Goal: Task Accomplishment & Management: Use online tool/utility

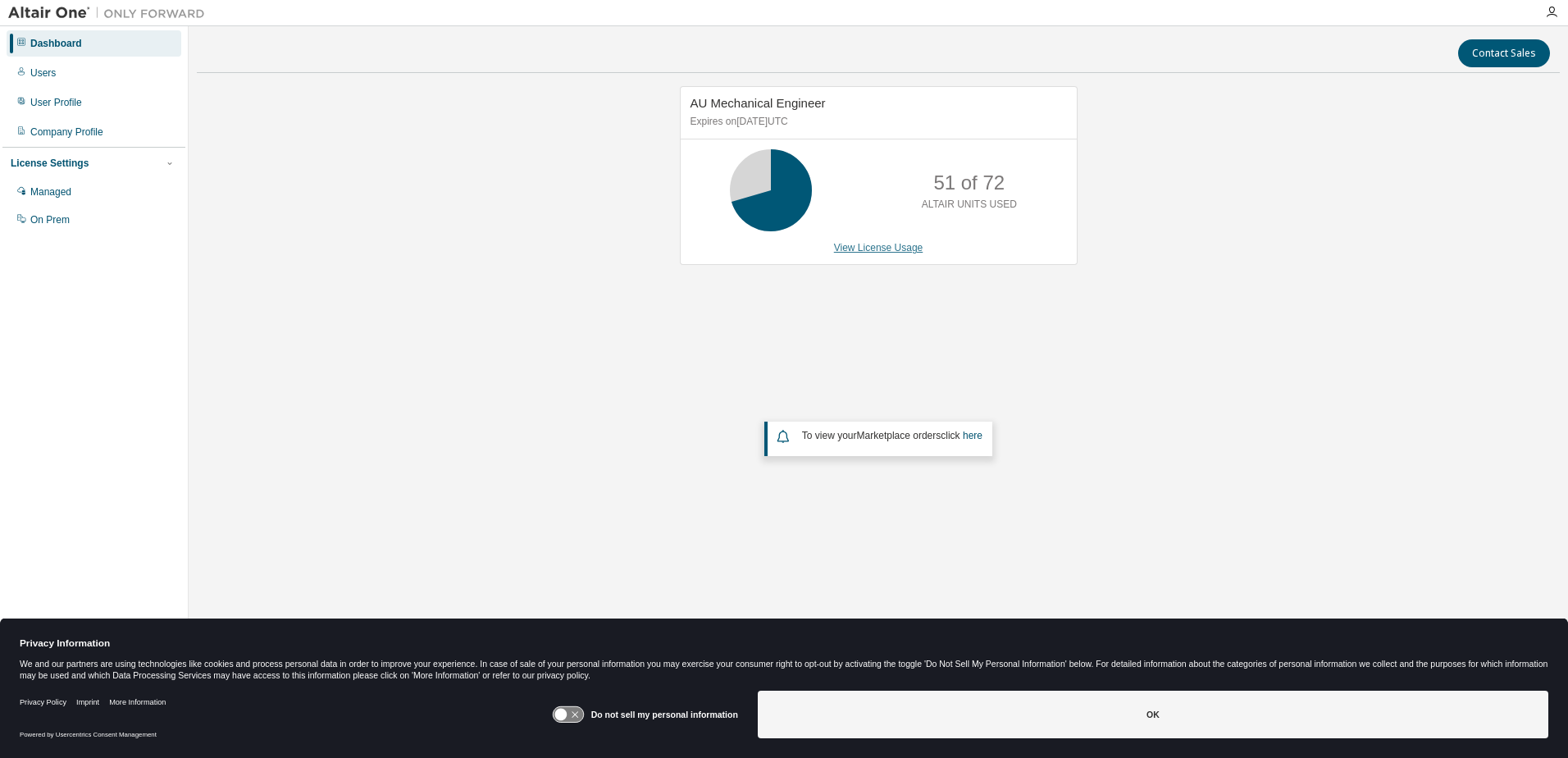
click at [872, 252] on link "View License Usage" at bounding box center [880, 248] width 90 height 11
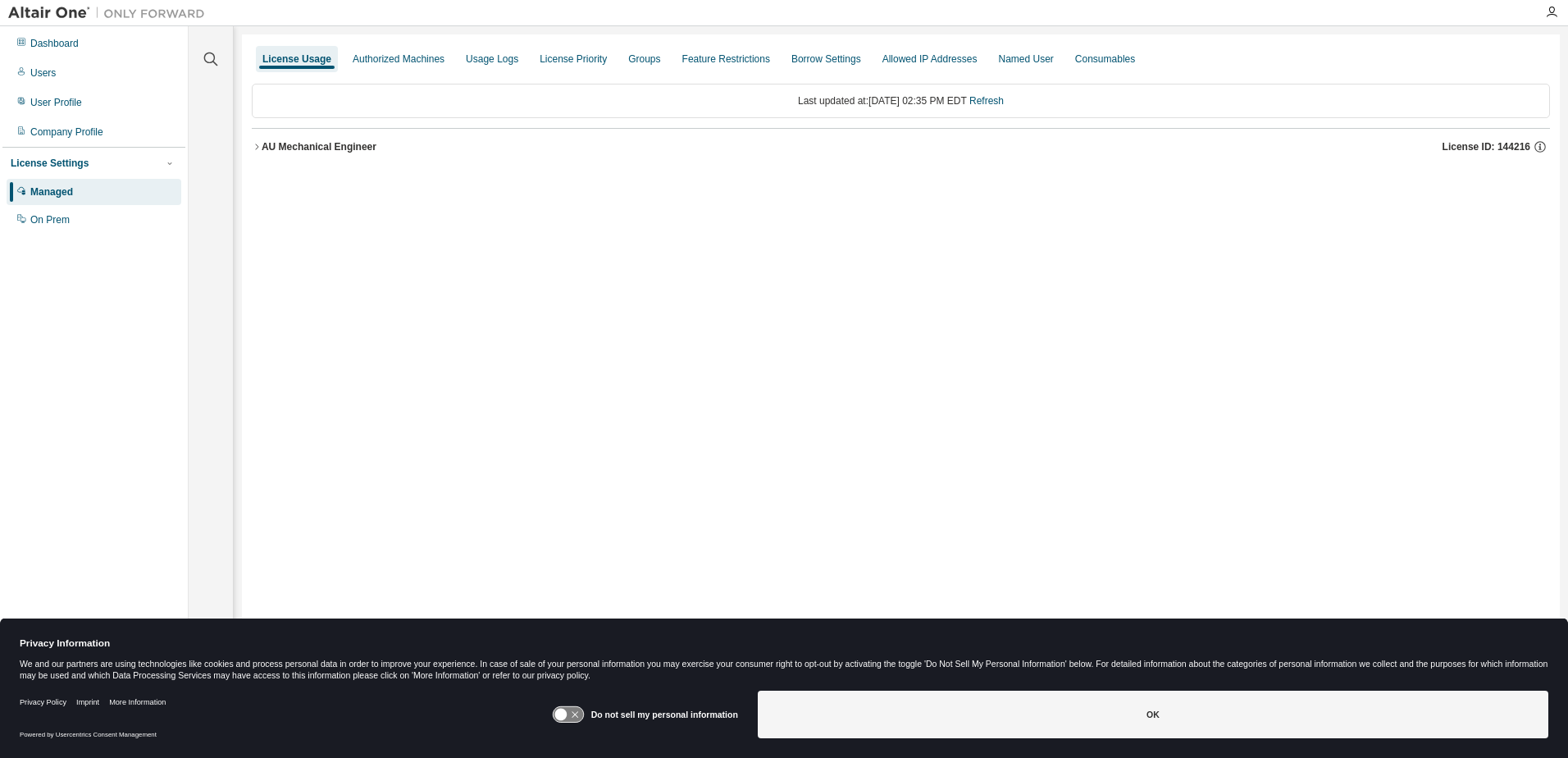
click at [254, 150] on icon "button" at bounding box center [256, 146] width 10 height 10
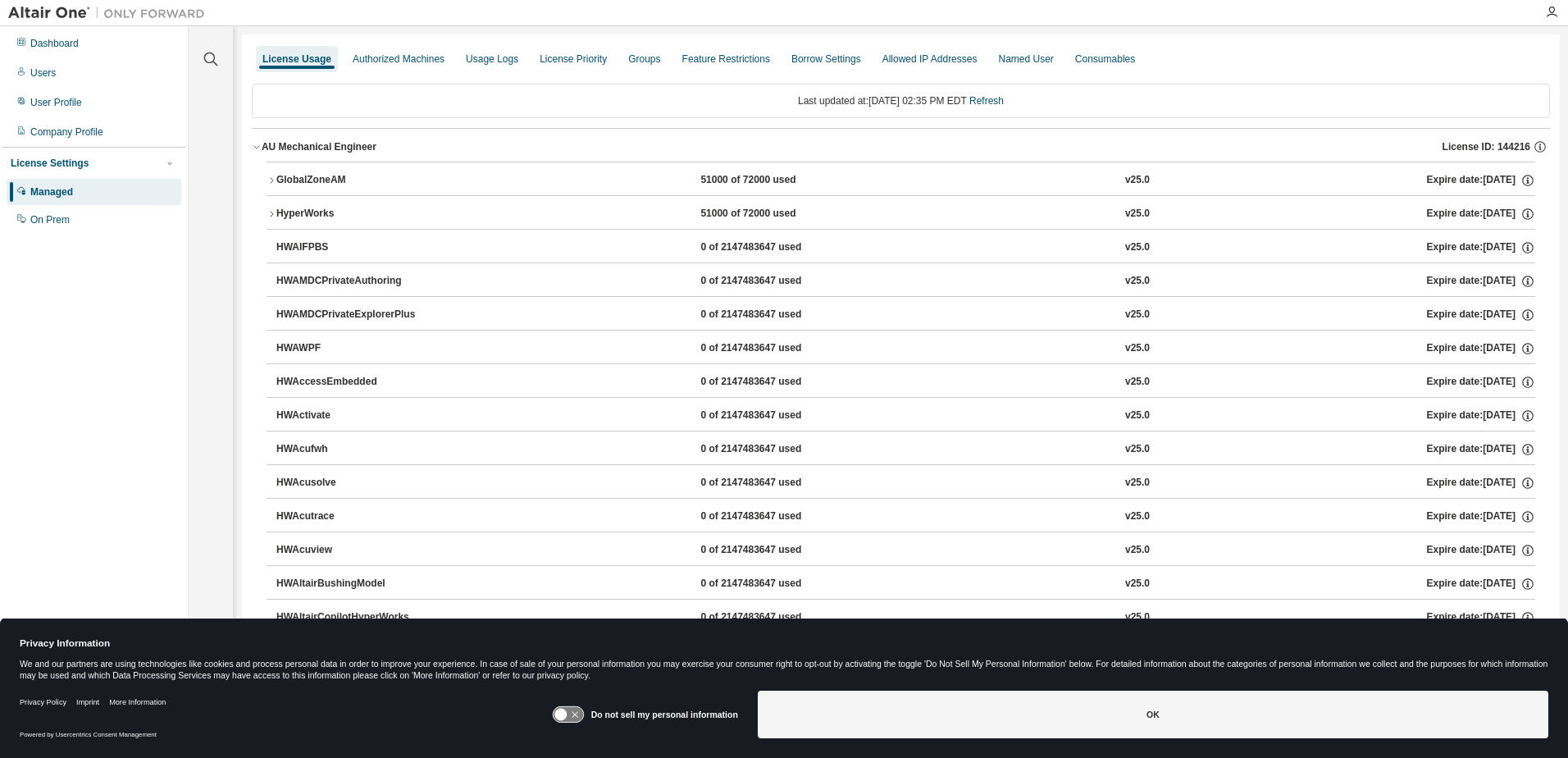
click at [267, 177] on icon "button" at bounding box center [272, 181] width 10 height 10
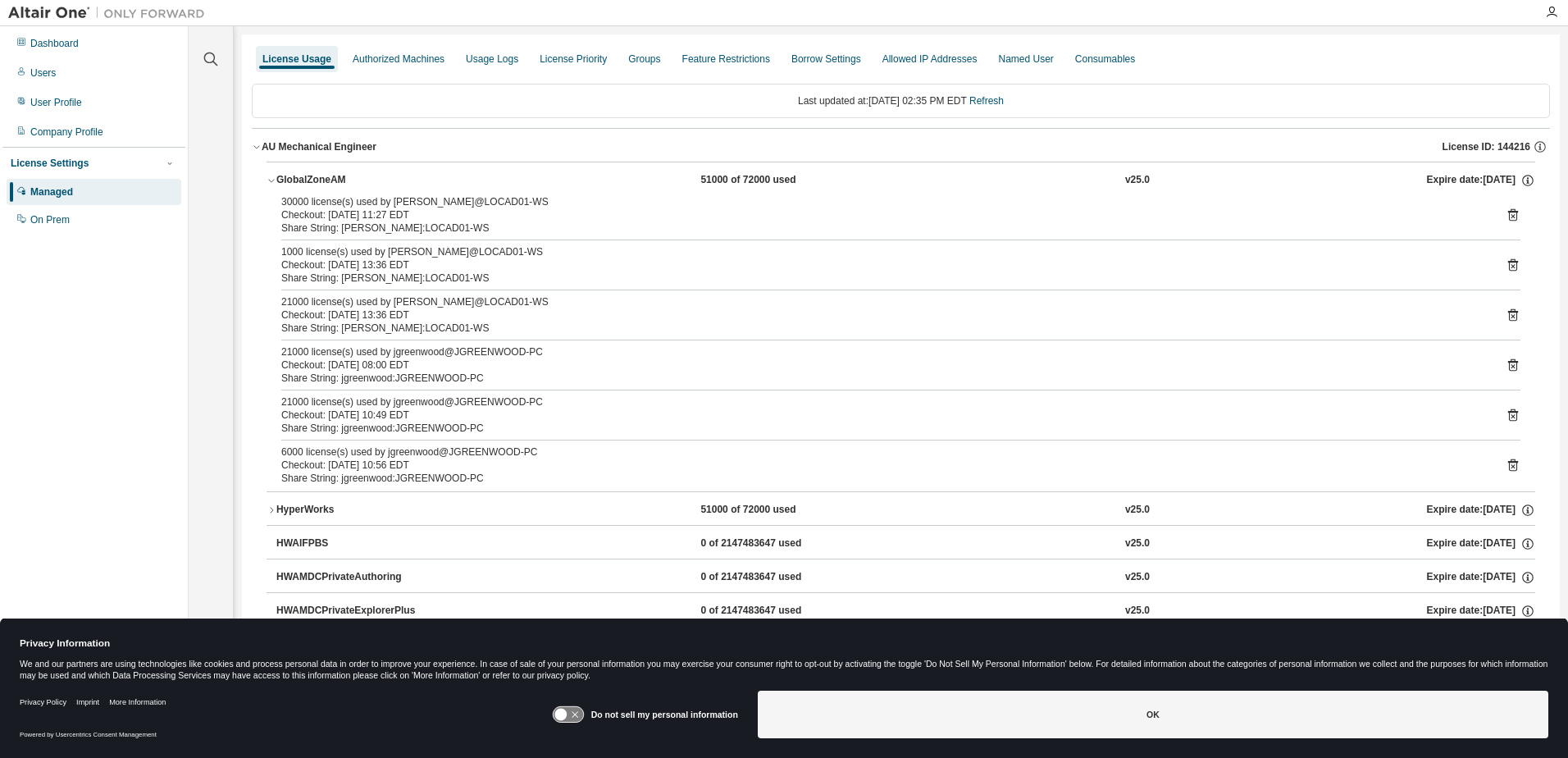
click at [292, 54] on div "License Usage" at bounding box center [297, 59] width 69 height 13
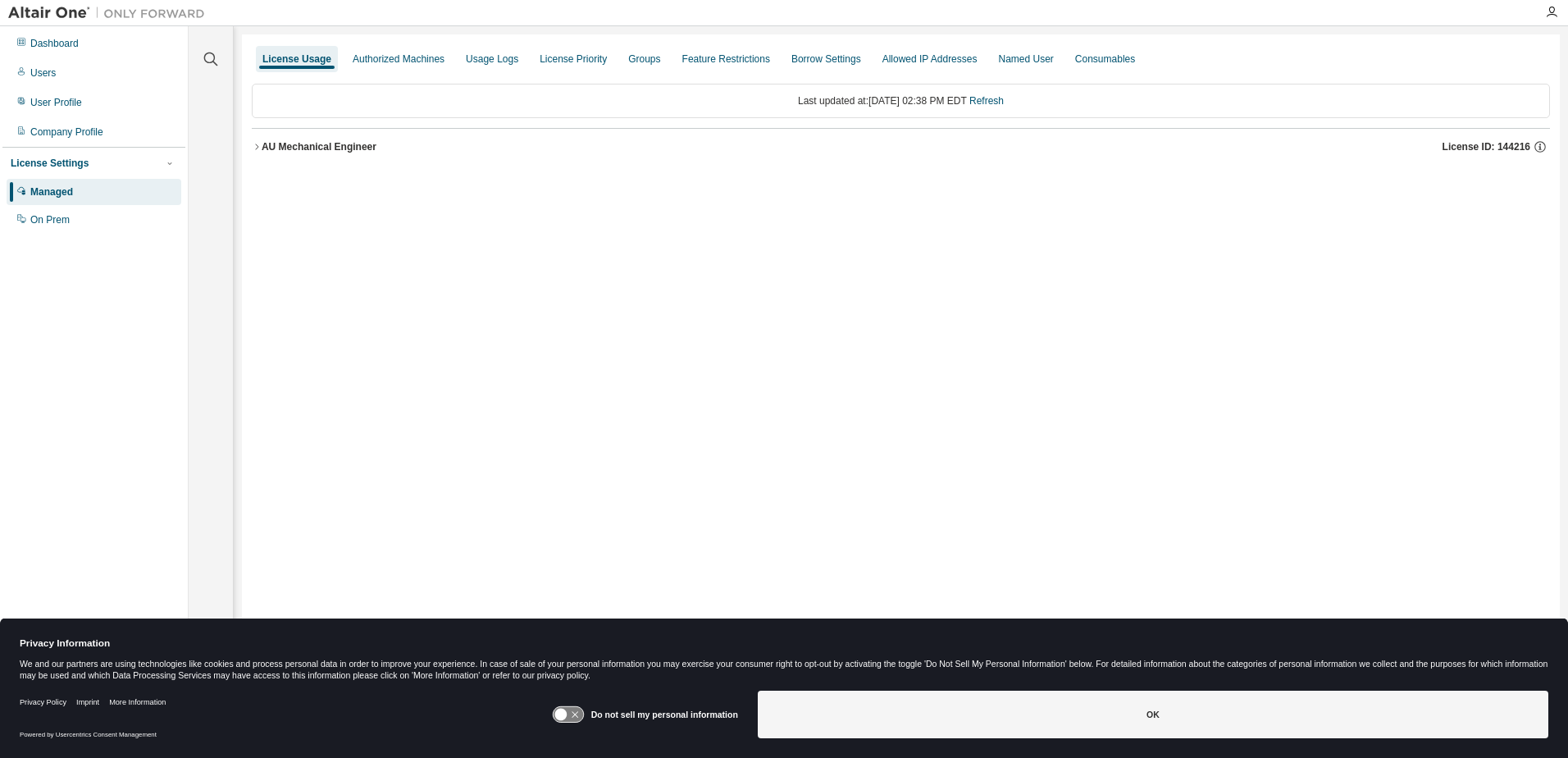
click at [278, 59] on div "License Usage" at bounding box center [297, 59] width 69 height 13
click at [250, 143] on div "License Usage Authorized Machines Usage Logs License Priority Groups Feature Re…" at bounding box center [901, 368] width 1318 height 667
click at [255, 147] on icon "button" at bounding box center [256, 146] width 10 height 10
